Goal: Transaction & Acquisition: Purchase product/service

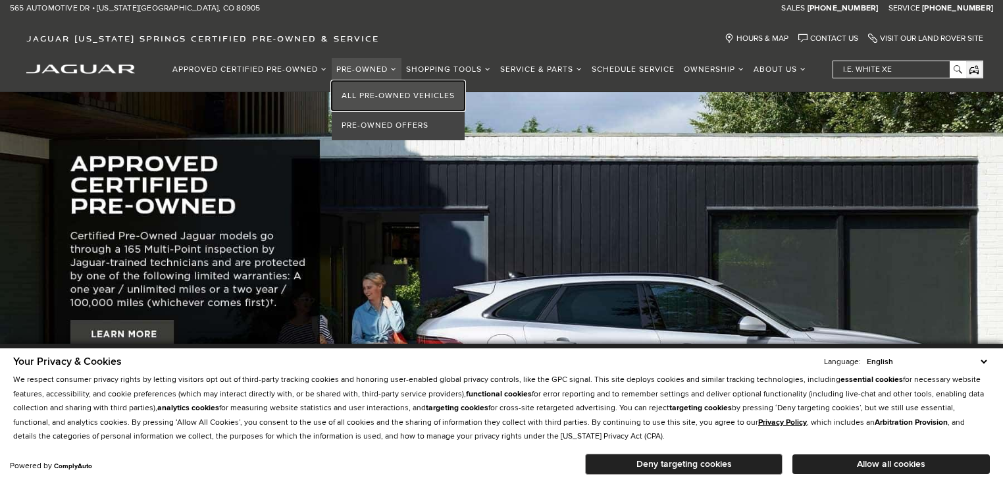
click at [378, 93] on link "All Pre-Owned Vehicles" at bounding box center [398, 96] width 133 height 30
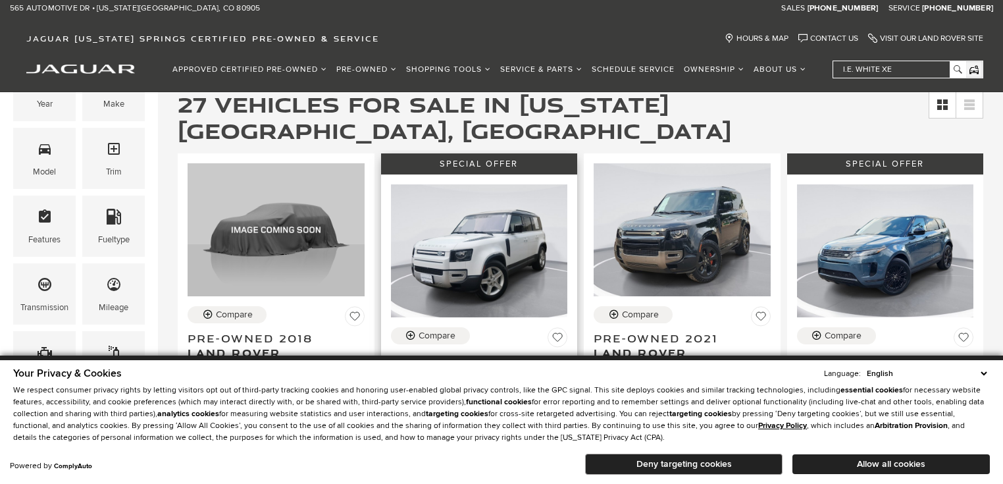
scroll to position [263, 0]
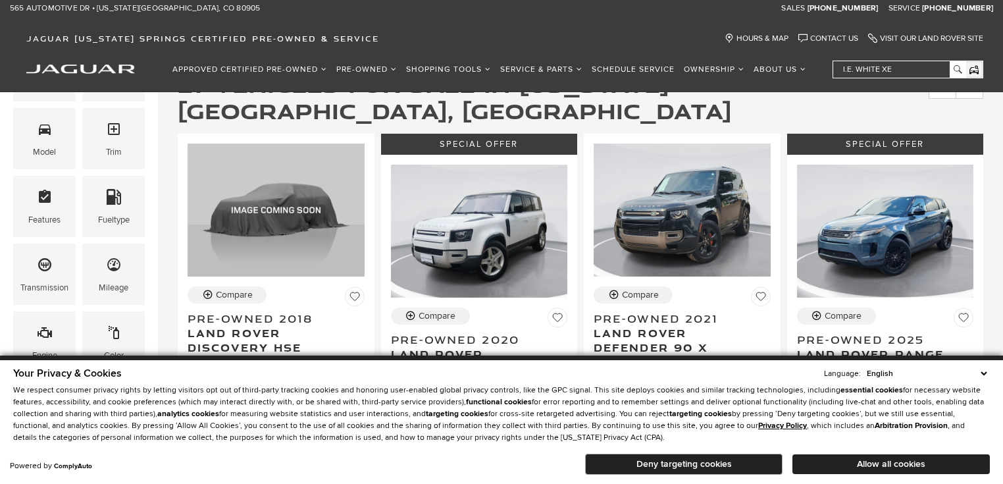
click at [982, 372] on select "English Spanish / Español English / [GEOGRAPHIC_DATA] Korean / 한국어 Vietnamese /…" at bounding box center [926, 373] width 126 height 13
click at [872, 367] on select "English Spanish / Español English / [GEOGRAPHIC_DATA] Korean / 한국어 Vietnamese /…" at bounding box center [926, 373] width 126 height 13
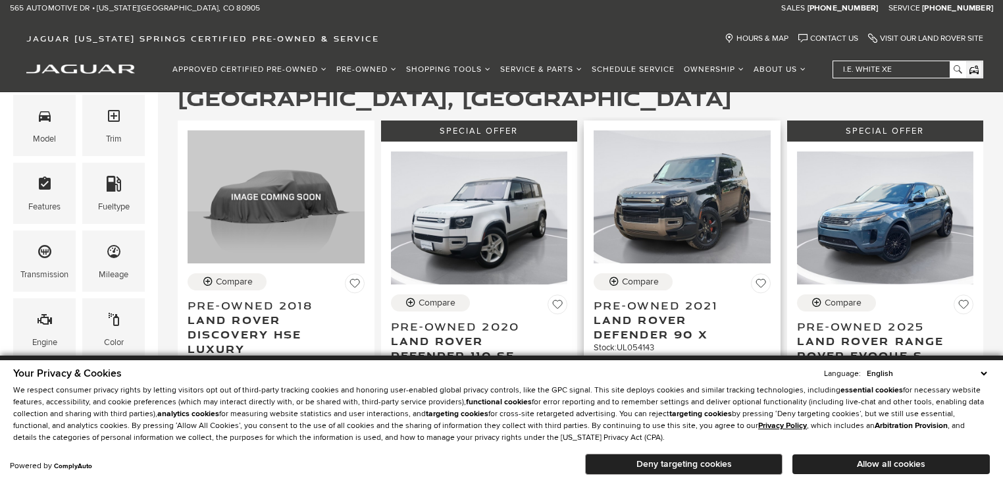
scroll to position [297, 0]
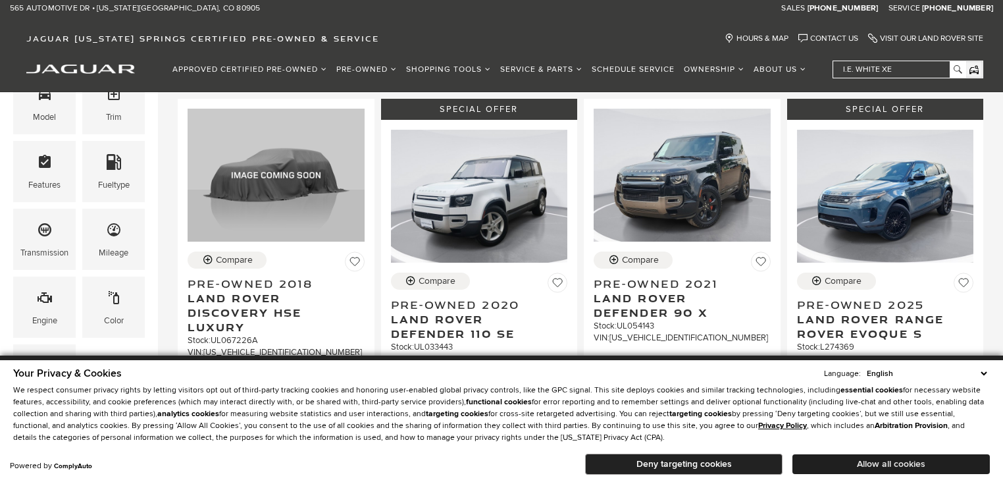
click at [887, 460] on button "Allow all cookies" at bounding box center [890, 464] width 197 height 20
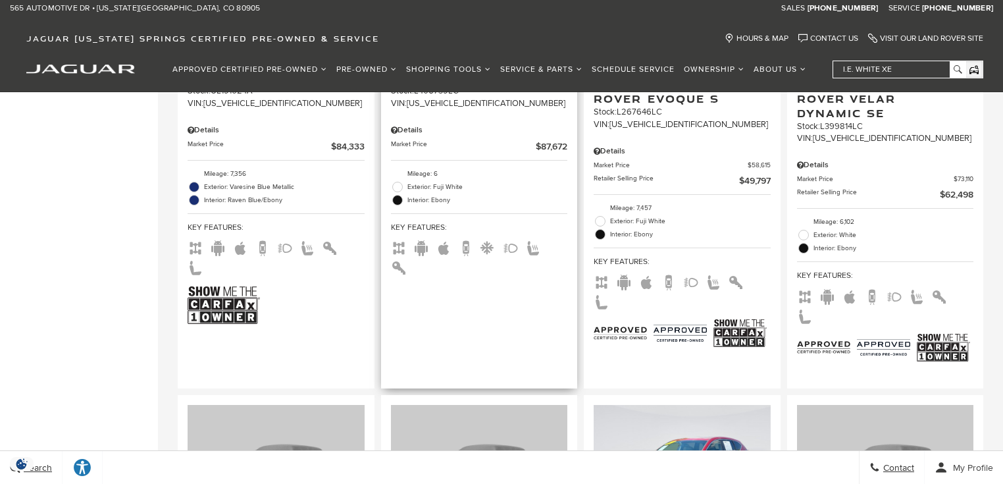
scroll to position [1596, 0]
